Goal: Task Accomplishment & Management: Manage account settings

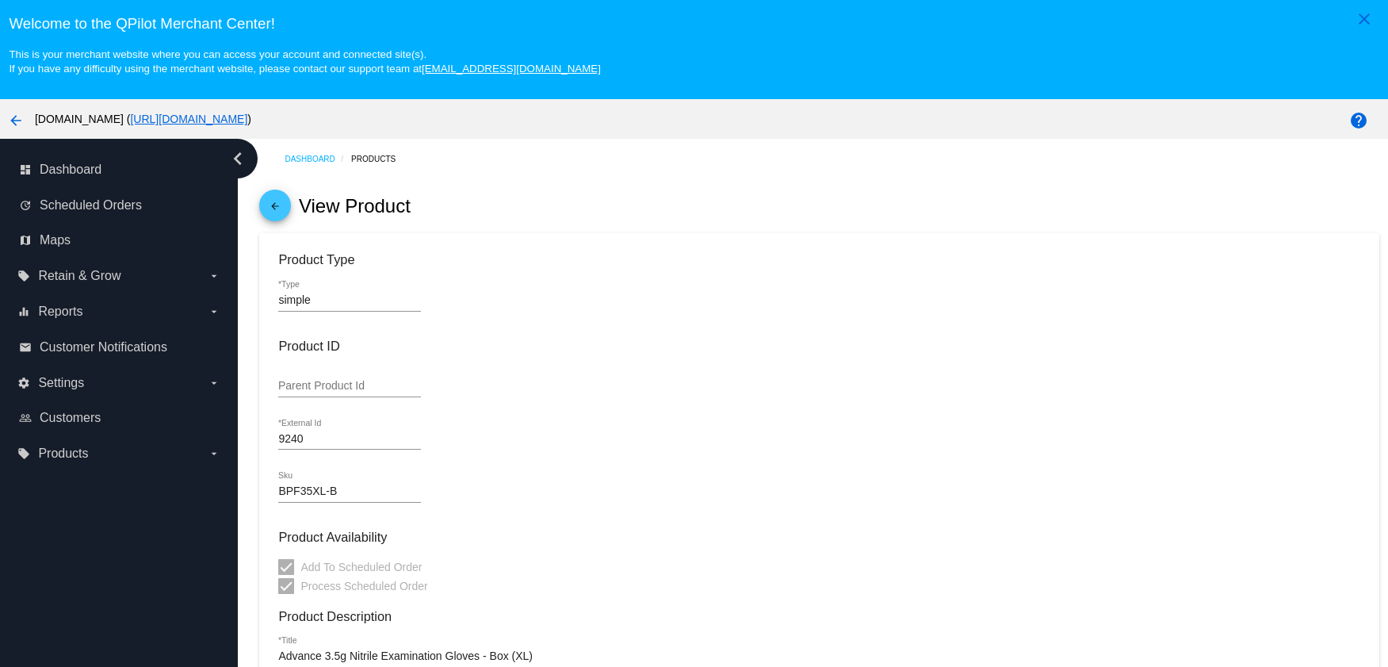
scroll to position [431, 0]
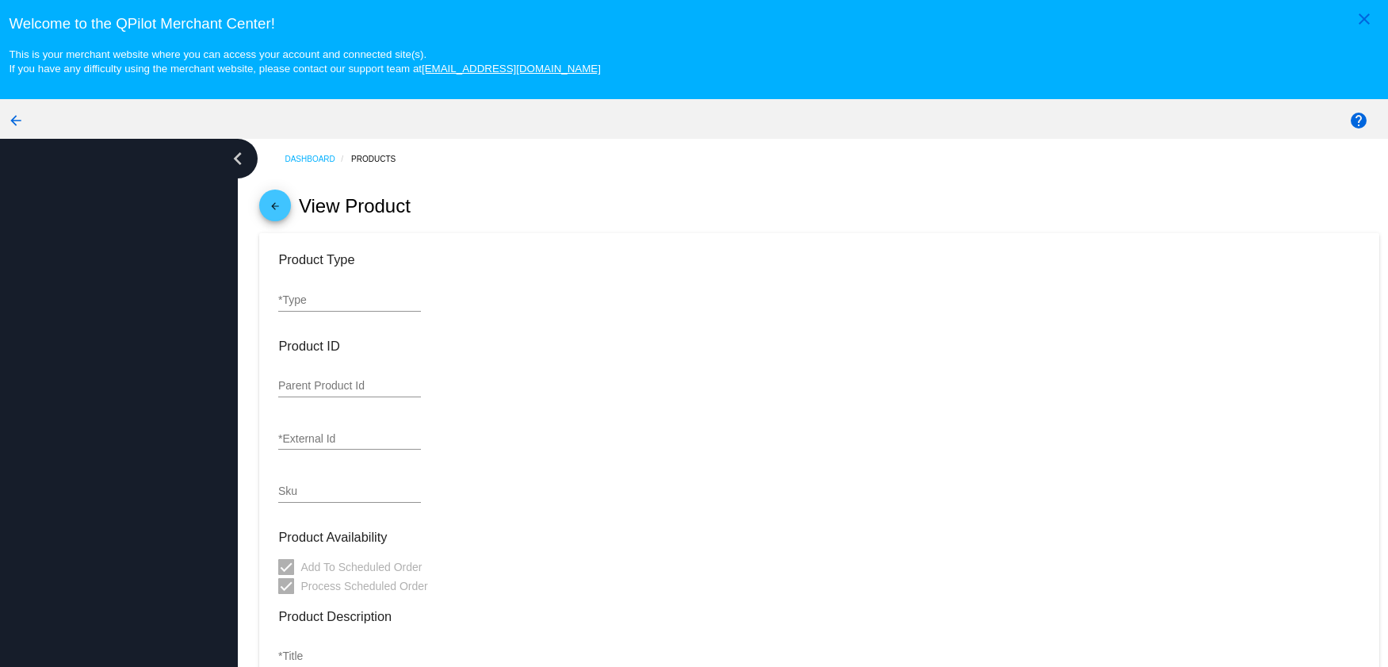
type input "simple"
type input "9240"
type input "BPF35XL-B"
type input "Advance 3.5g Nitrile Examination Gloves - Box (XL)"
type input "19.98"
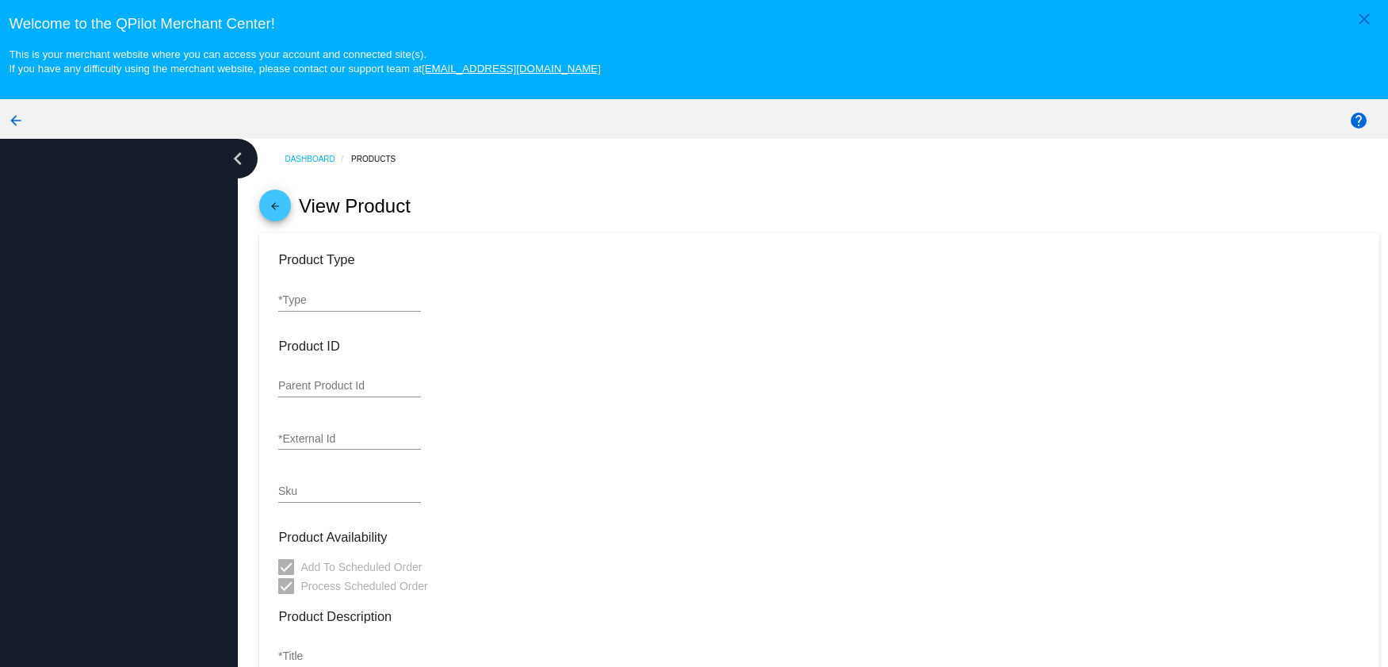
type input "9.99"
type input "1"
type input "0.1"
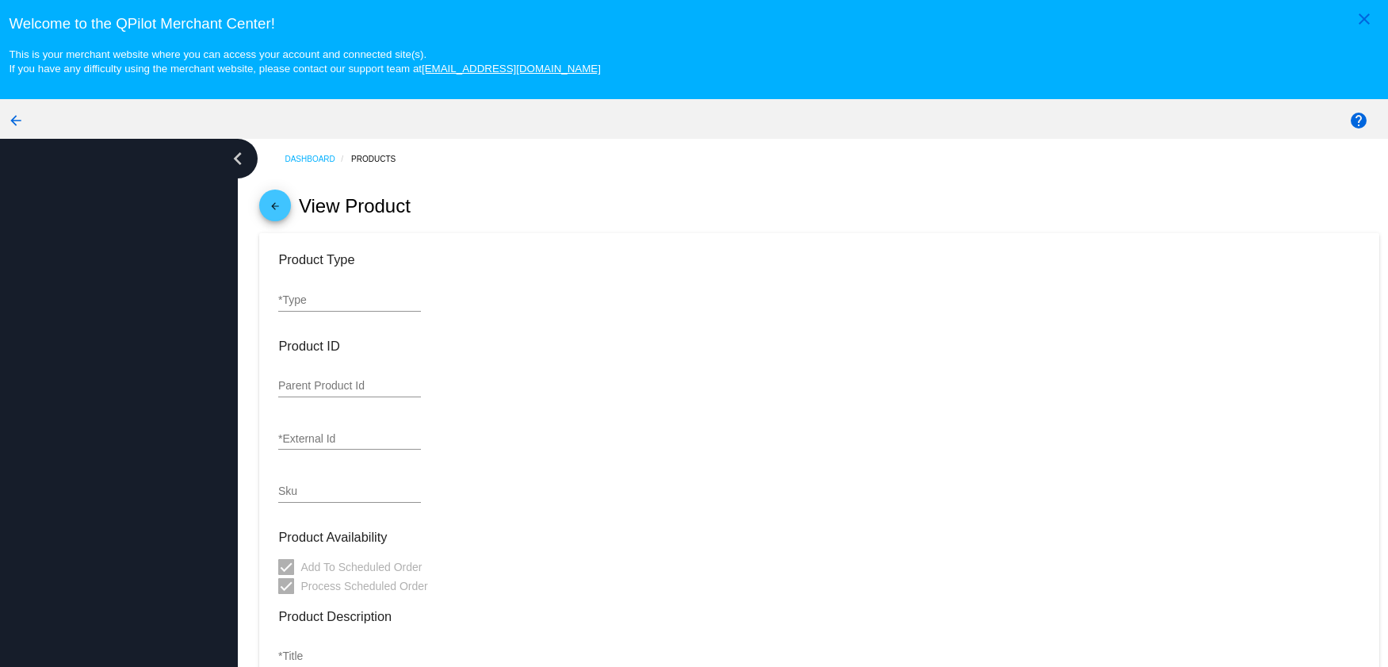
type input "In Stock (38)"
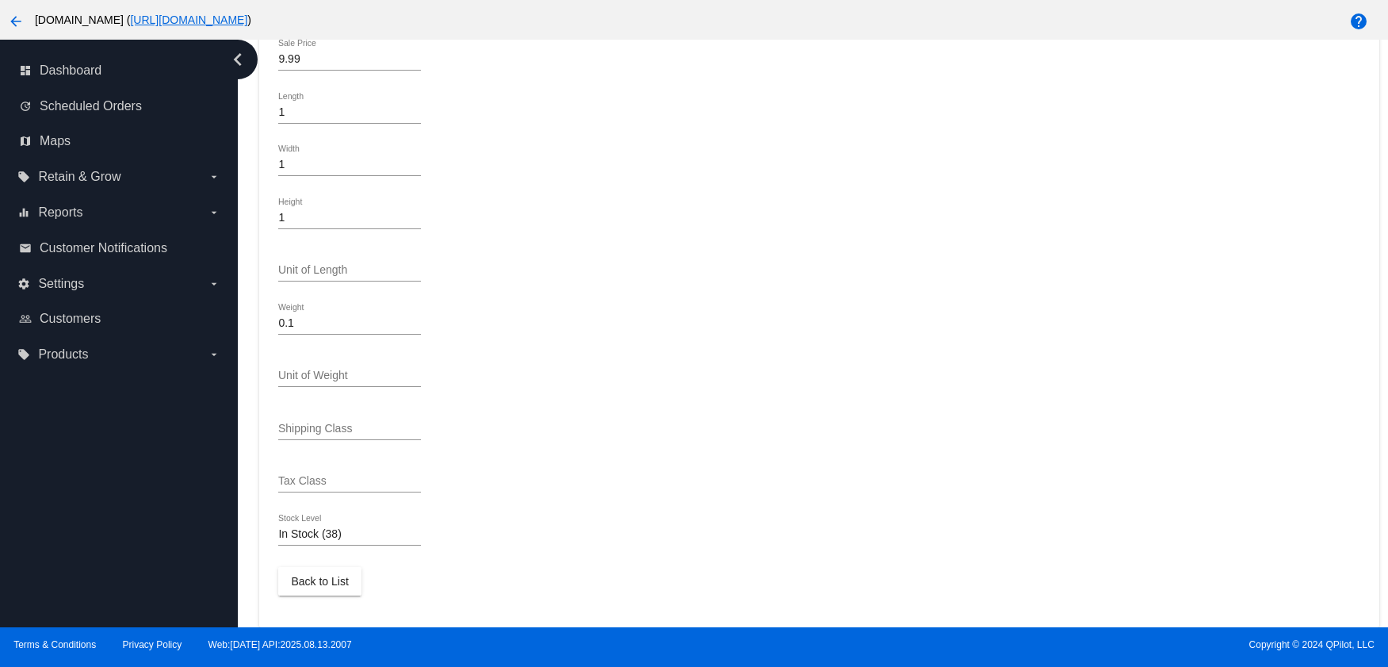
scroll to position [682, 0]
